Goal: Find specific page/section: Find specific page/section

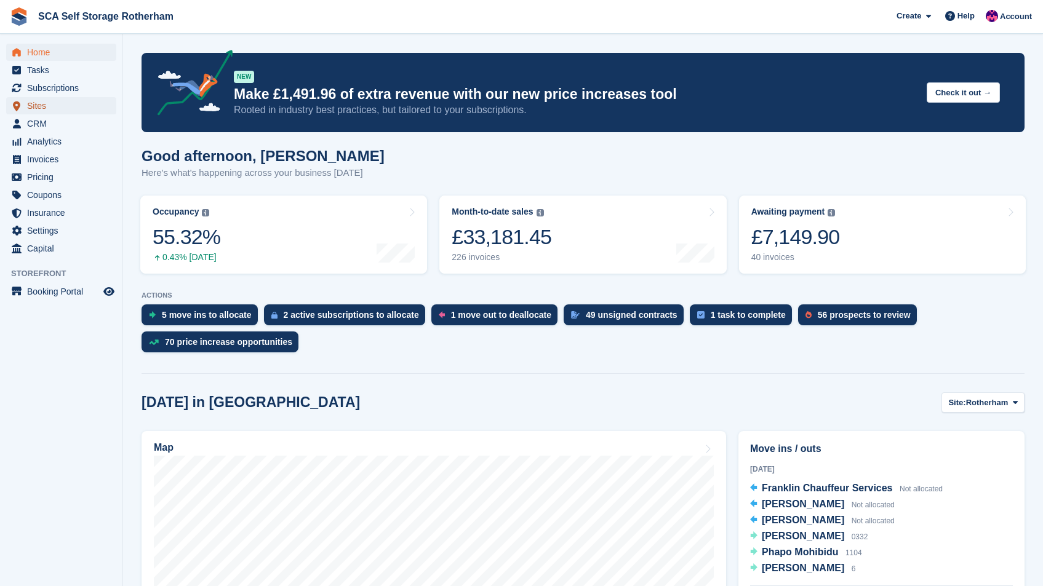
click at [61, 105] on span "Sites" at bounding box center [64, 105] width 74 height 17
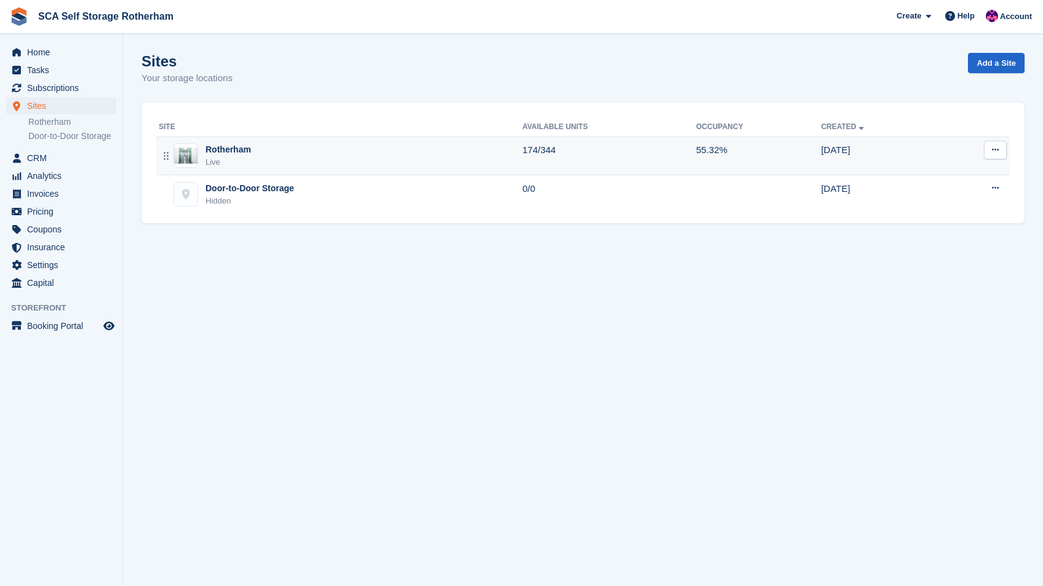
click at [273, 152] on div "Rotherham Live" at bounding box center [341, 155] width 364 height 25
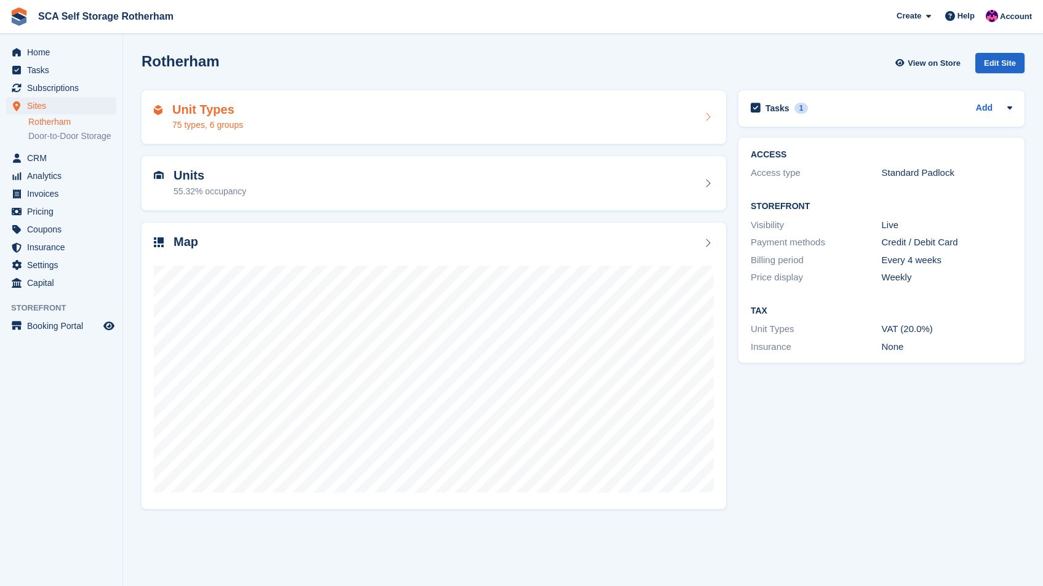
click at [276, 127] on div "Unit Types 75 types, 6 groups" at bounding box center [434, 118] width 560 height 30
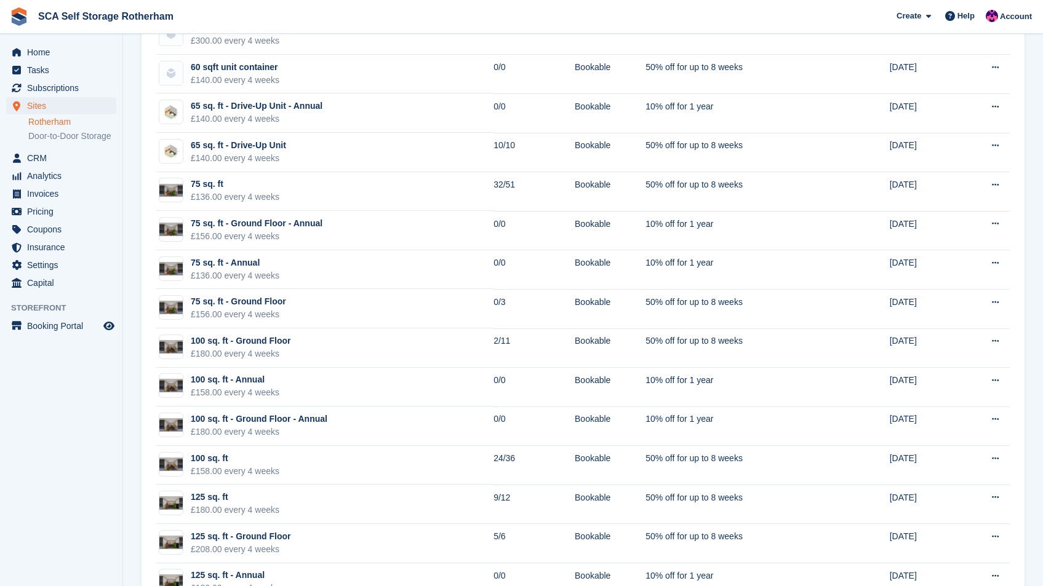
scroll to position [940, 0]
